Goal: Transaction & Acquisition: Subscribe to service/newsletter

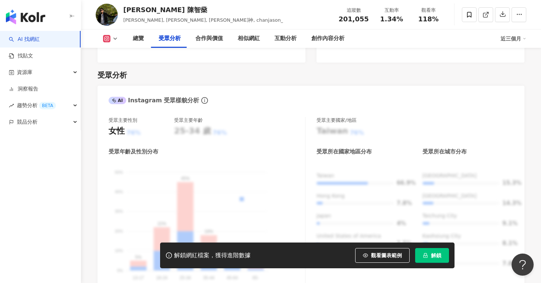
scroll to position [660, 0]
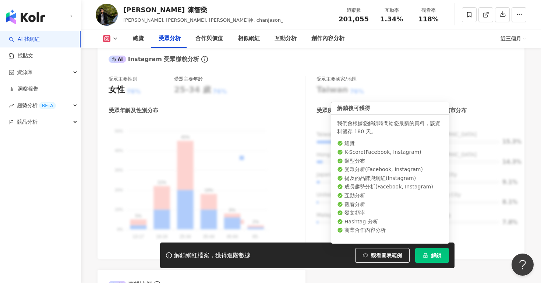
click at [436, 257] on span "解鎖" at bounding box center [436, 256] width 10 height 6
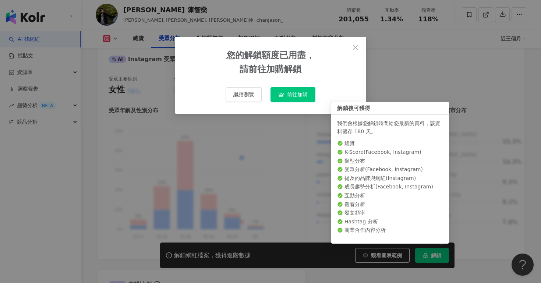
click at [299, 96] on span "前往加購" at bounding box center [297, 95] width 21 height 6
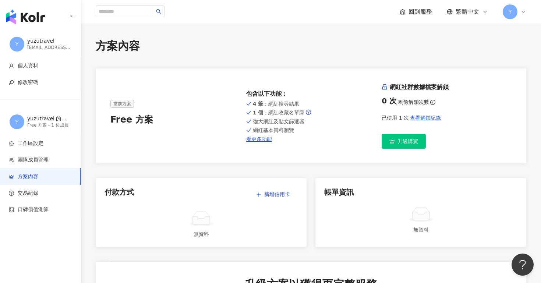
click at [300, 91] on div "包含以下功能 ：" at bounding box center [311, 94] width 130 height 8
click at [299, 99] on div "4 筆 ：網紅搜尋結果 1 個 ：網紅收藏名單庫 強大網紅及貼文篩選器 網紅基本資料瀏覽 看更多功能" at bounding box center [311, 120] width 130 height 43
click at [421, 143] on link "升級購買" at bounding box center [404, 141] width 44 height 15
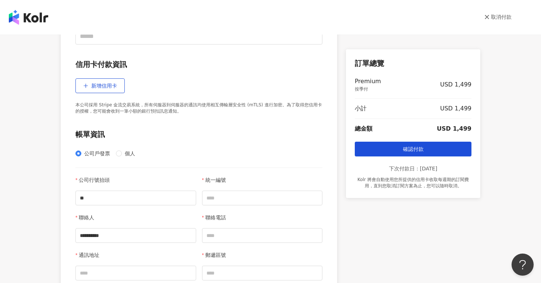
scroll to position [337, 0]
